Goal: Task Accomplishment & Management: Complete application form

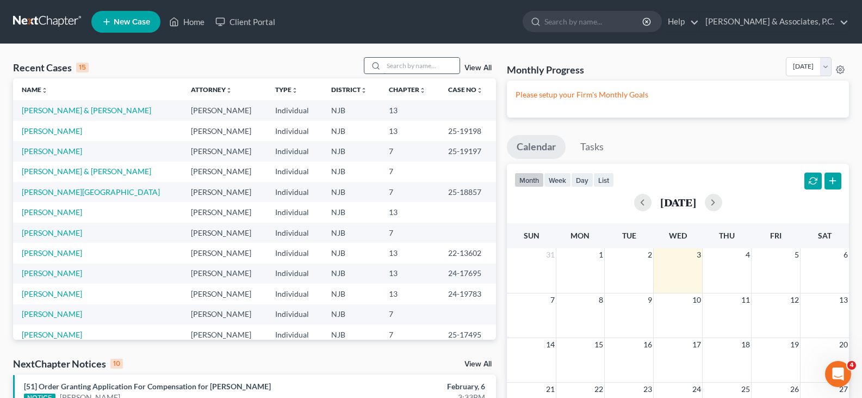
click at [396, 65] on input "search" at bounding box center [421, 66] width 76 height 16
type input "samantha"
click at [417, 64] on input "search" at bounding box center [421, 66] width 76 height 16
type input "[PERSON_NAME]"
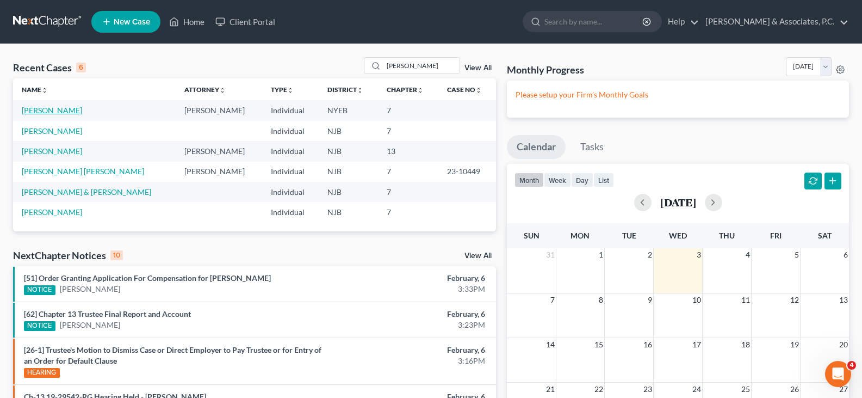
click at [41, 108] on link "[PERSON_NAME]" at bounding box center [52, 110] width 60 height 9
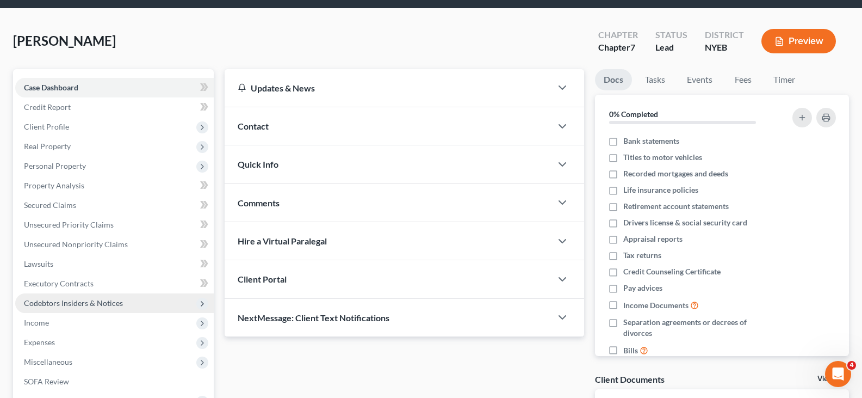
scroll to position [54, 0]
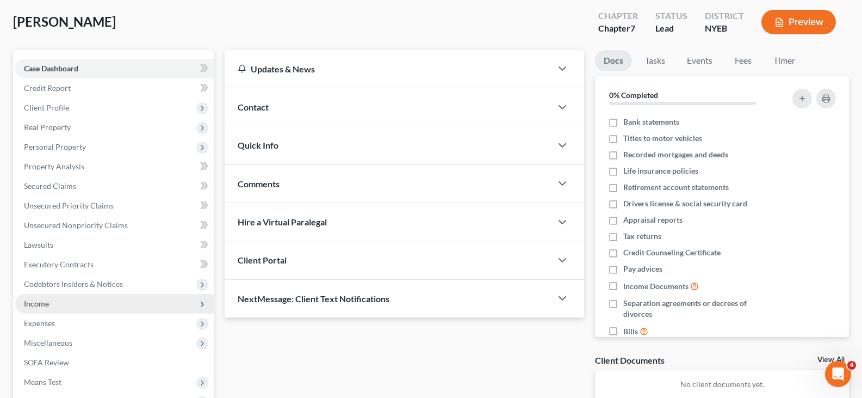
click at [43, 307] on span "Income" at bounding box center [36, 303] width 25 height 9
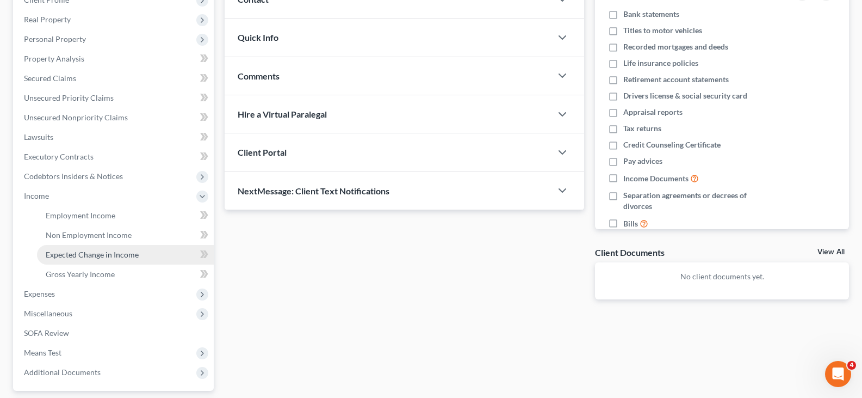
scroll to position [163, 0]
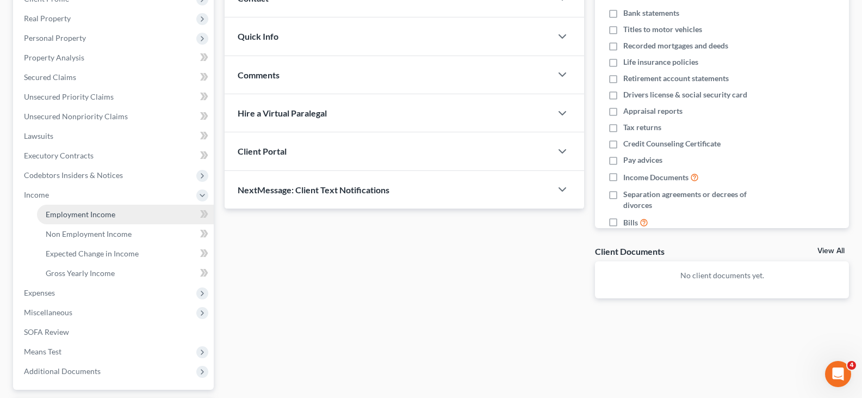
click at [68, 215] on span "Employment Income" at bounding box center [81, 213] width 70 height 9
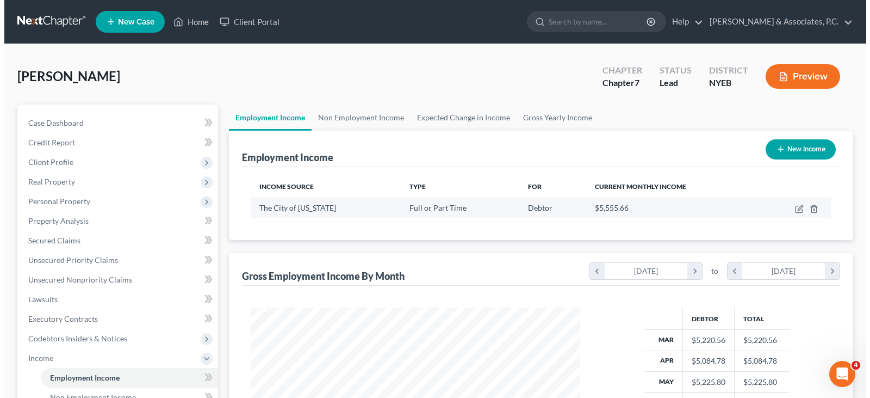
scroll to position [195, 351]
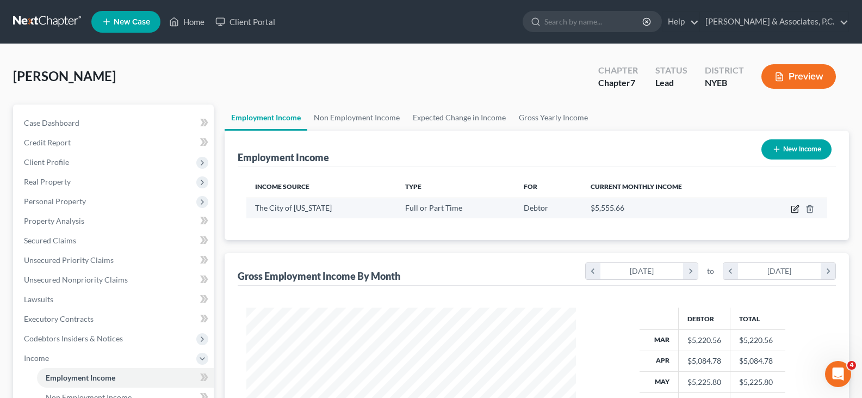
click at [792, 206] on icon "button" at bounding box center [794, 209] width 7 height 7
select select "0"
select select "35"
select select "2"
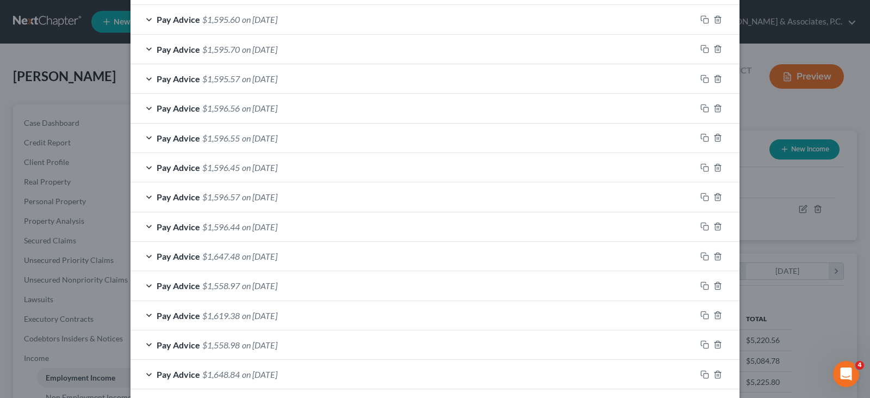
scroll to position [441, 0]
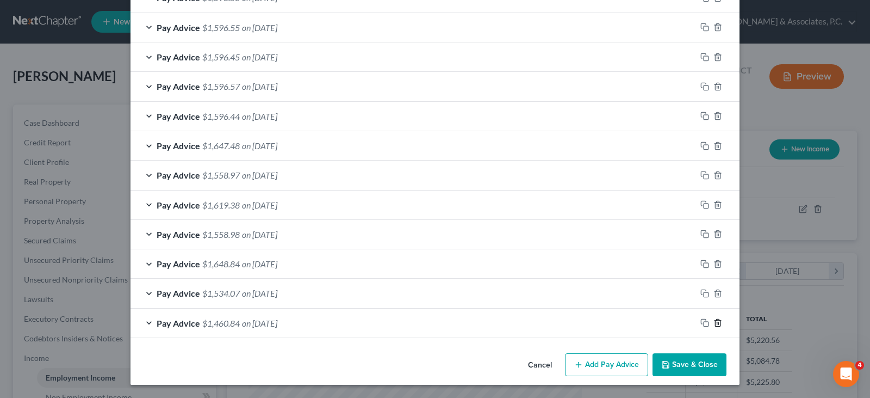
click at [714, 320] on icon "button" at bounding box center [718, 322] width 9 height 9
click at [714, 320] on icon "button" at bounding box center [718, 323] width 9 height 9
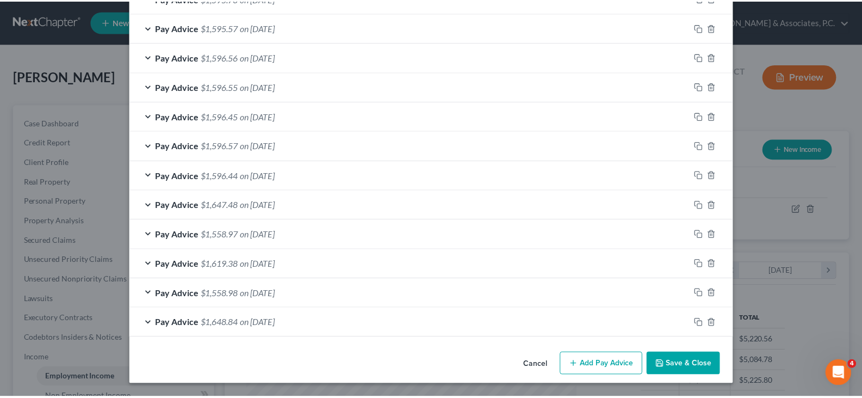
scroll to position [416, 0]
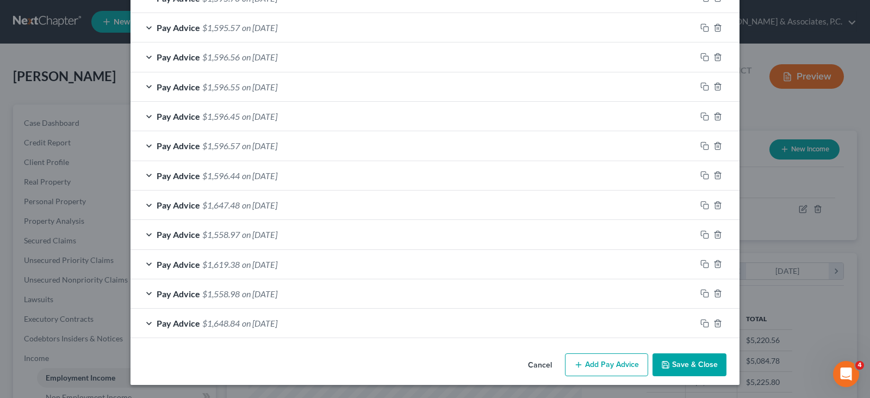
click at [674, 363] on button "Save & Close" at bounding box center [690, 364] width 74 height 23
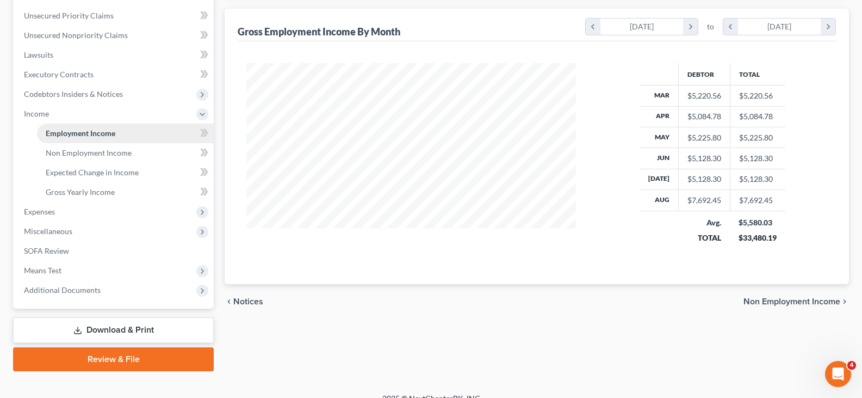
scroll to position [259, 0]
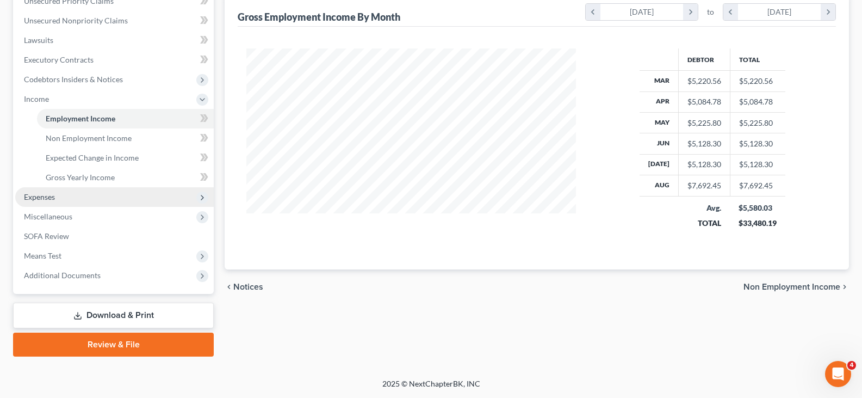
click at [35, 196] on span "Expenses" at bounding box center [39, 196] width 31 height 9
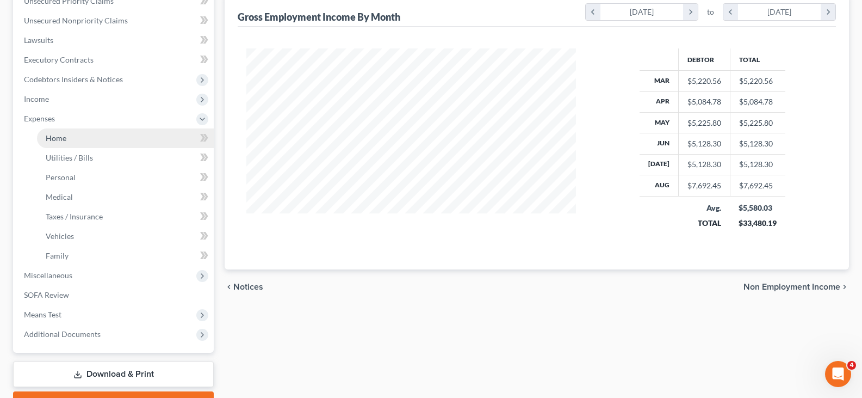
click at [51, 137] on span "Home" at bounding box center [56, 137] width 21 height 9
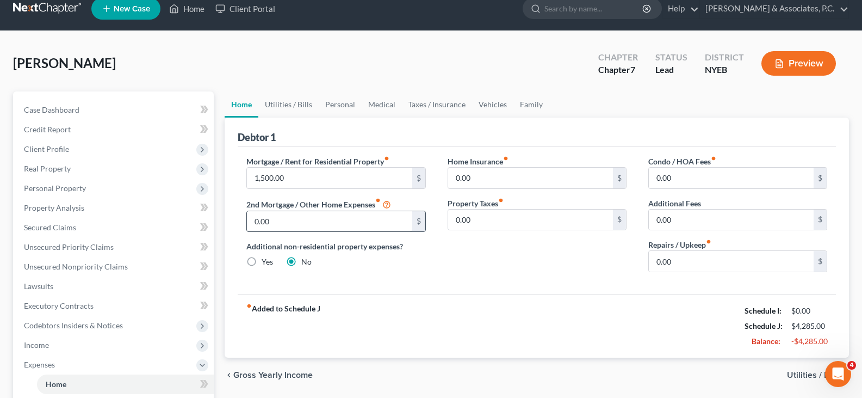
scroll to position [54, 0]
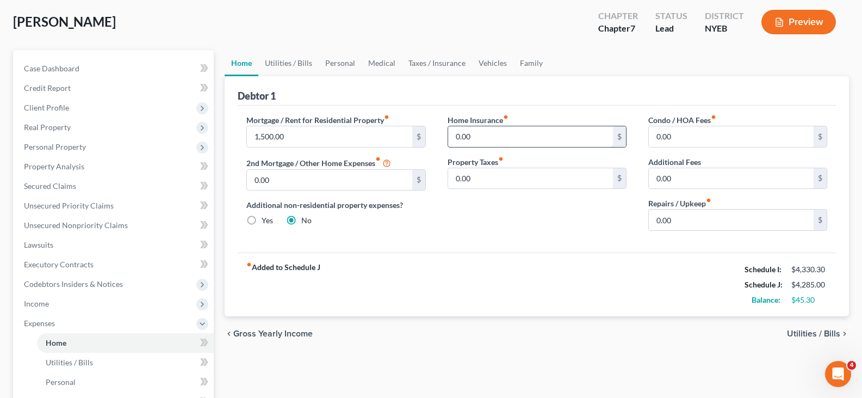
click at [37, 333] on link "Home" at bounding box center [125, 343] width 177 height 20
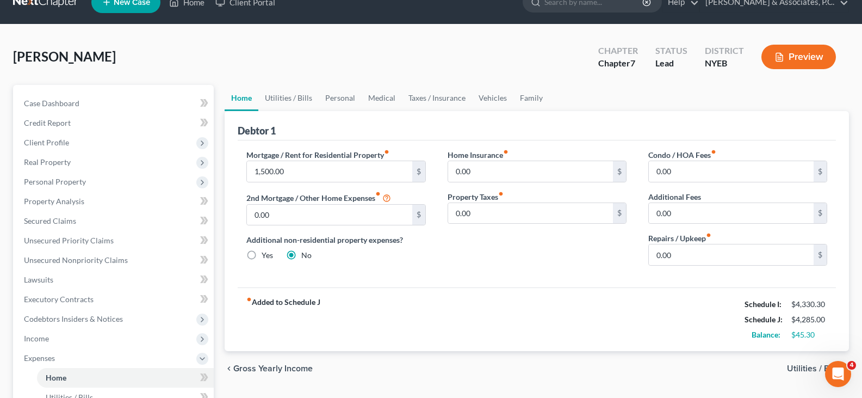
scroll to position [0, 0]
